Goal: Find specific page/section

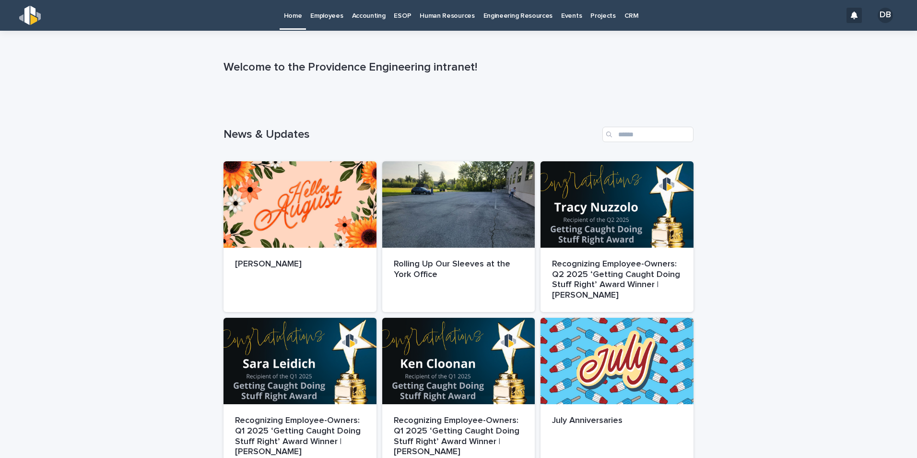
click at [328, 17] on p "Employees" at bounding box center [326, 10] width 33 height 20
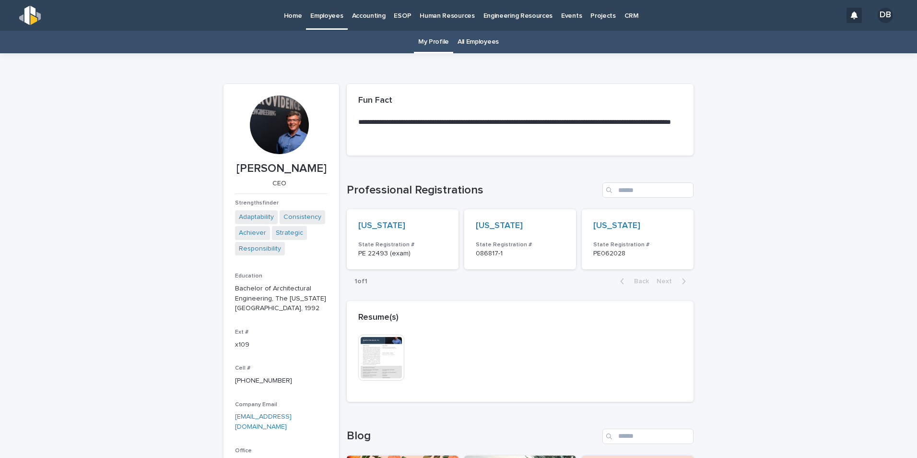
click at [468, 35] on link "All Employees" at bounding box center [478, 42] width 41 height 23
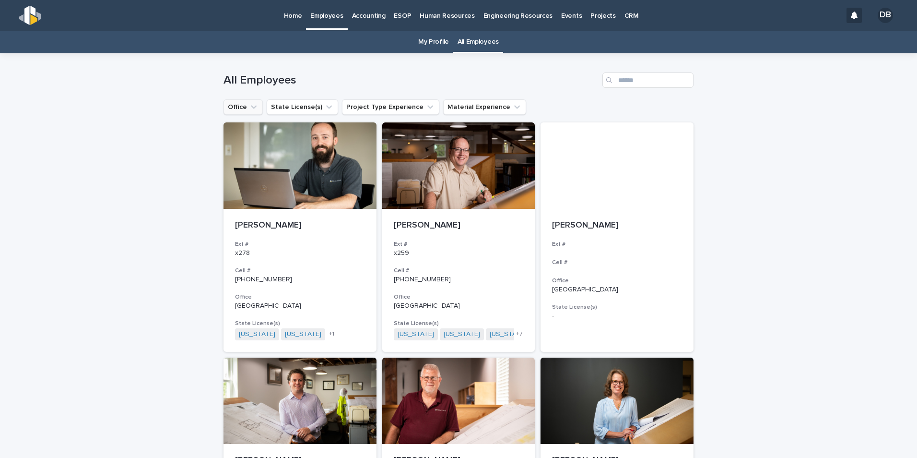
click at [249, 110] on icon "Office" at bounding box center [254, 107] width 10 height 10
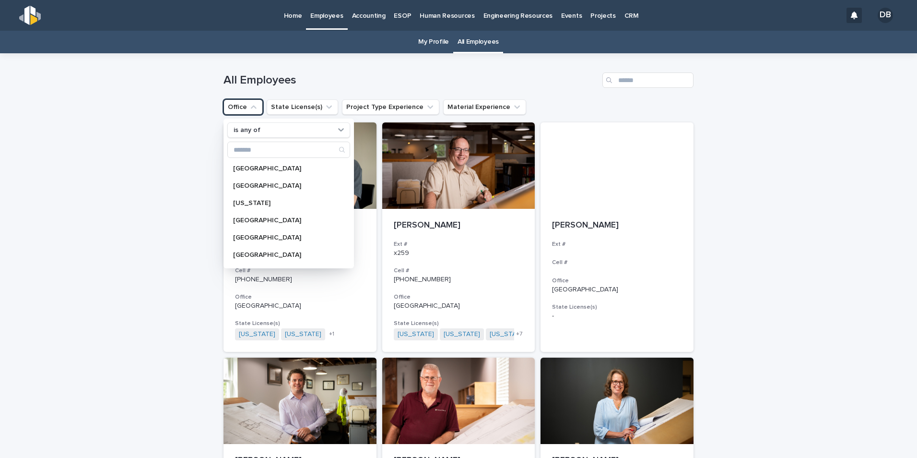
scroll to position [33, 0]
click at [254, 257] on p "[GEOGRAPHIC_DATA]" at bounding box center [284, 256] width 102 height 7
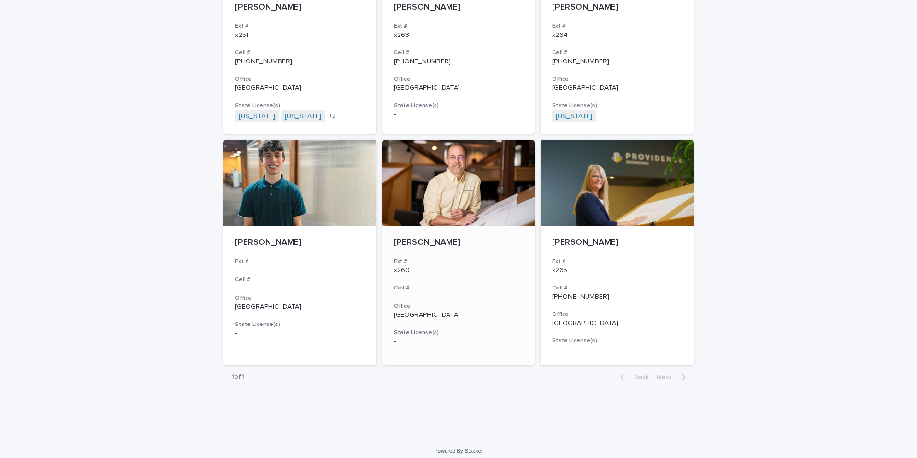
scroll to position [1163, 0]
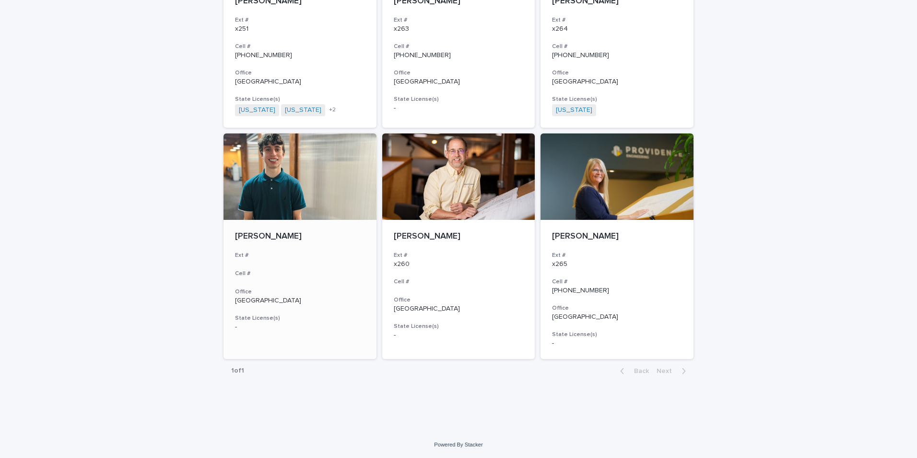
click at [277, 233] on p "[PERSON_NAME]" at bounding box center [300, 236] width 130 height 11
